Goal: Check status: Check status

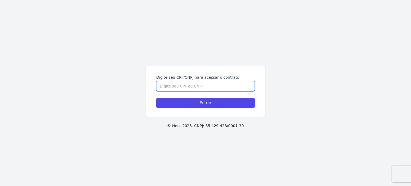
click at [162, 86] on input "Digite seu CPF/CNPJ para acessar o contrato" at bounding box center [205, 86] width 98 height 10
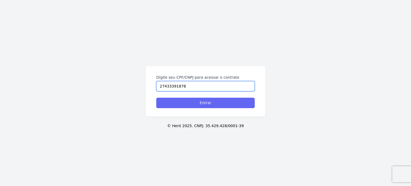
type input "27433391878"
click at [212, 101] on input "Entrar" at bounding box center [205, 103] width 98 height 10
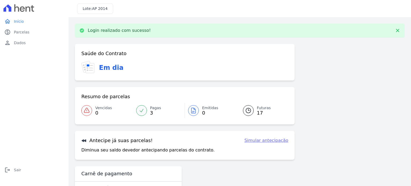
click at [254, 113] on link "Futuras 17" at bounding box center [263, 110] width 52 height 15
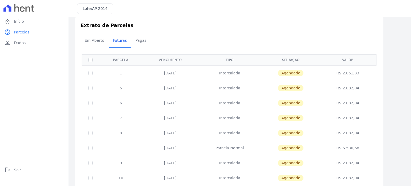
scroll to position [11, 0]
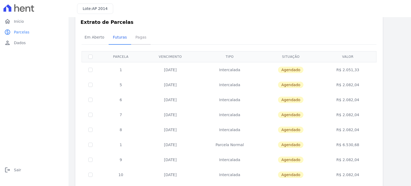
click at [138, 38] on span "Pagas" at bounding box center [140, 37] width 17 height 11
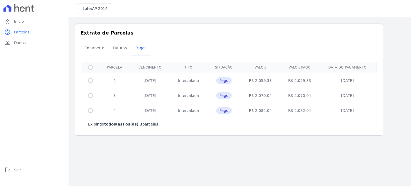
click at [42, 60] on div "home Início home Início paid Parcelas paid Parcelas person Dados person Dados l…" at bounding box center [34, 99] width 64 height 166
click at [22, 19] on span "Início" at bounding box center [19, 21] width 10 height 5
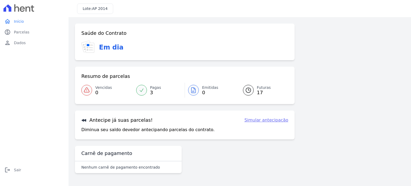
click at [253, 92] on link "Futuras 17" at bounding box center [263, 90] width 52 height 15
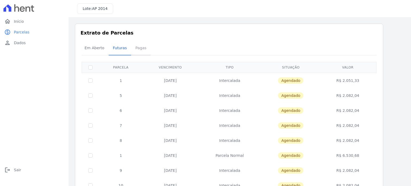
click at [138, 47] on span "Pagas" at bounding box center [140, 48] width 17 height 11
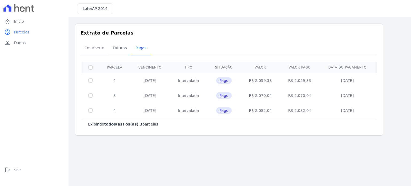
click at [90, 48] on span "Em Aberto" at bounding box center [94, 48] width 26 height 11
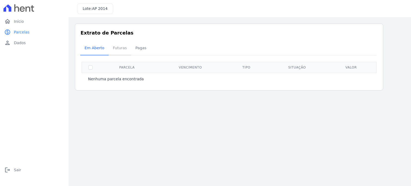
click at [113, 48] on span "Futuras" at bounding box center [120, 48] width 20 height 11
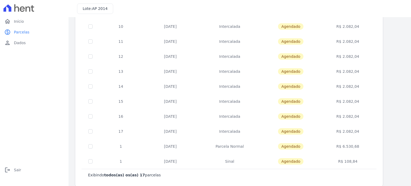
scroll to position [165, 0]
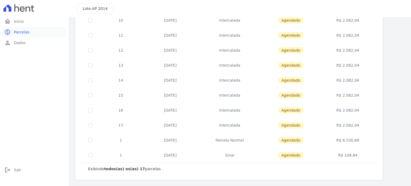
click at [23, 33] on span "Parcelas" at bounding box center [22, 31] width 16 height 5
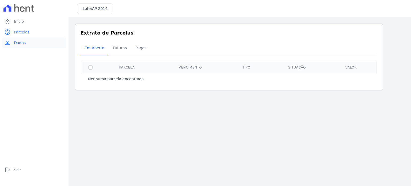
click at [17, 44] on span "Dados" at bounding box center [20, 42] width 12 height 5
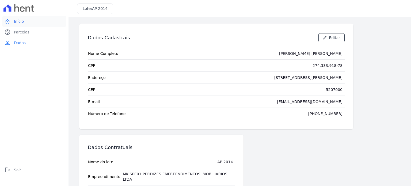
click at [17, 21] on span "Início" at bounding box center [19, 21] width 10 height 5
